Goal: Task Accomplishment & Management: Manage account settings

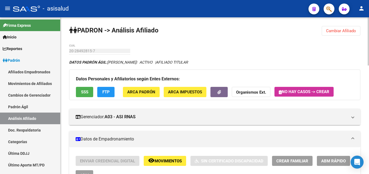
click at [336, 31] on span "Cambiar Afiliado" at bounding box center [341, 30] width 30 height 5
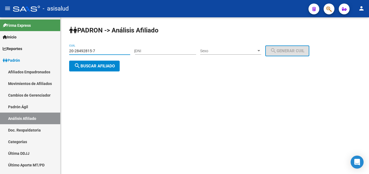
drag, startPoint x: 69, startPoint y: 49, endPoint x: 100, endPoint y: 50, distance: 30.8
click at [100, 50] on input "20-28492815-7" at bounding box center [99, 51] width 61 height 5
paste input "17163302-9"
type input "20-17163302-9"
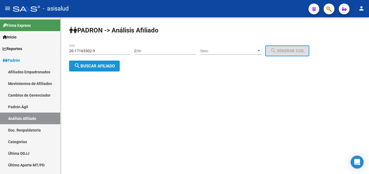
click at [99, 66] on span "search Buscar afiliado" at bounding box center [94, 65] width 41 height 5
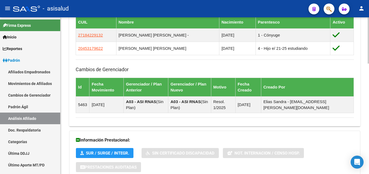
scroll to position [372, 0]
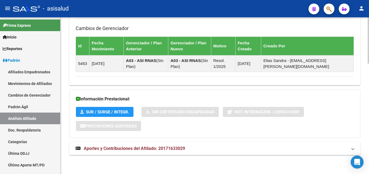
click at [130, 147] on span "Aportes y Contribuciones del Afiliado: 20171633029" at bounding box center [134, 148] width 101 height 5
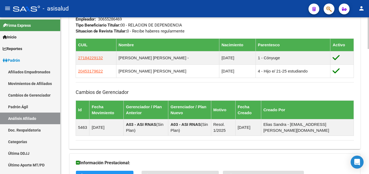
scroll to position [275, 0]
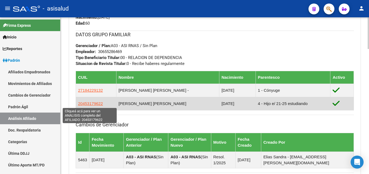
click at [87, 104] on span "20453179622" at bounding box center [90, 103] width 25 height 5
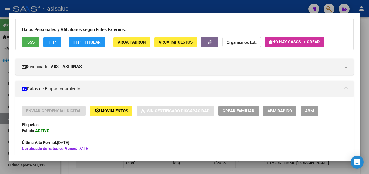
scroll to position [58, 0]
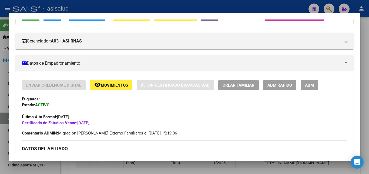
click at [284, 84] on span "ABM Rápido" at bounding box center [279, 85] width 25 height 5
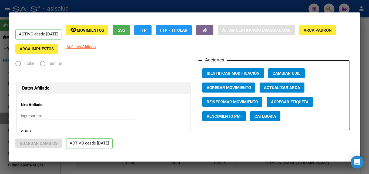
radio input "true"
type input "30-65528646-9"
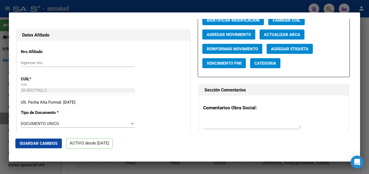
scroll to position [22, 0]
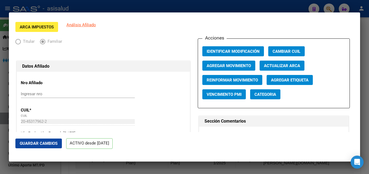
click at [229, 66] on span "Agregar Movimiento" at bounding box center [229, 65] width 44 height 5
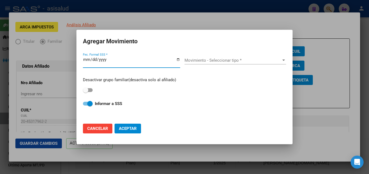
click at [93, 126] on span "Cancelar" at bounding box center [97, 128] width 21 height 5
checkbox input "false"
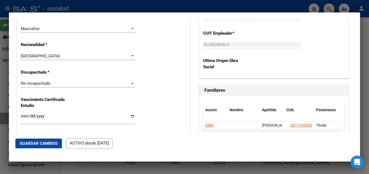
scroll to position [372, 0]
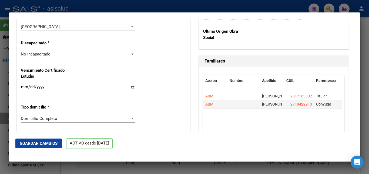
click at [28, 85] on input "[DATE]" at bounding box center [78, 89] width 114 height 9
type input "[DATE]"
click at [40, 143] on span "Guardar Cambios" at bounding box center [39, 143] width 38 height 5
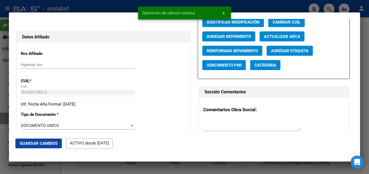
scroll to position [0, 0]
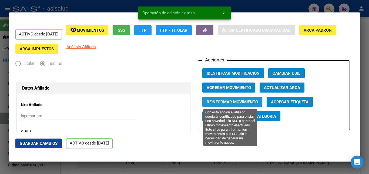
click at [238, 102] on span "Reinformar Movimiento" at bounding box center [232, 101] width 51 height 5
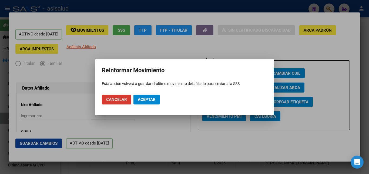
click at [145, 99] on span "Aceptar" at bounding box center [147, 99] width 18 height 5
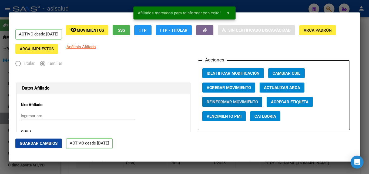
click at [227, 12] on button "x" at bounding box center [228, 13] width 11 height 10
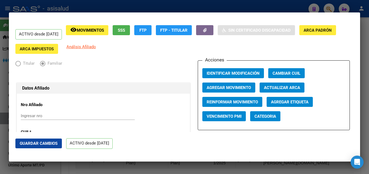
click at [366, 55] on div at bounding box center [184, 87] width 369 height 174
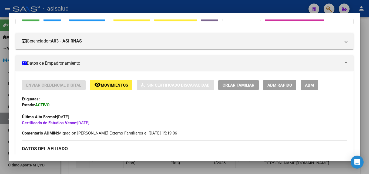
click at [367, 87] on div at bounding box center [184, 87] width 369 height 174
